Goal: Task Accomplishment & Management: Manage account settings

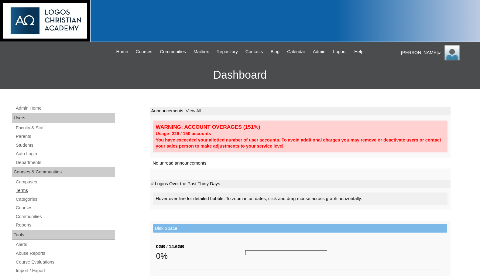
click at [27, 188] on link "Terms" at bounding box center [65, 191] width 100 height 8
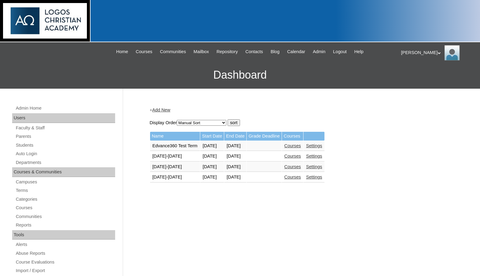
click at [301, 177] on link "Courses" at bounding box center [292, 177] width 17 height 5
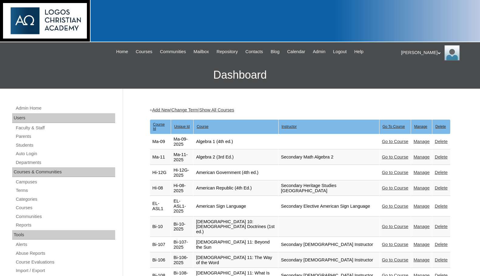
click at [415, 50] on div "[PERSON_NAME] My Profile My Settings Logout" at bounding box center [437, 52] width 73 height 15
click at [414, 77] on span "Logout" at bounding box center [412, 76] width 12 height 5
